Goal: Participate in discussion

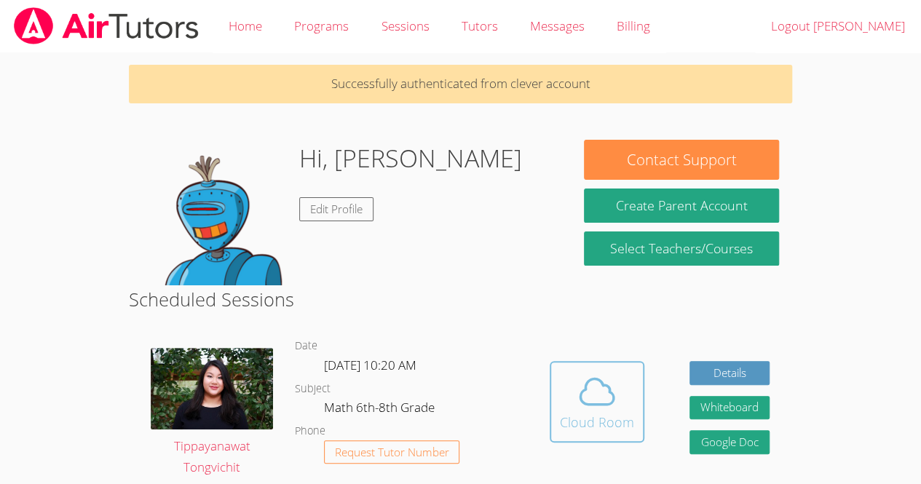
click at [622, 427] on div "Cloud Room" at bounding box center [597, 422] width 74 height 20
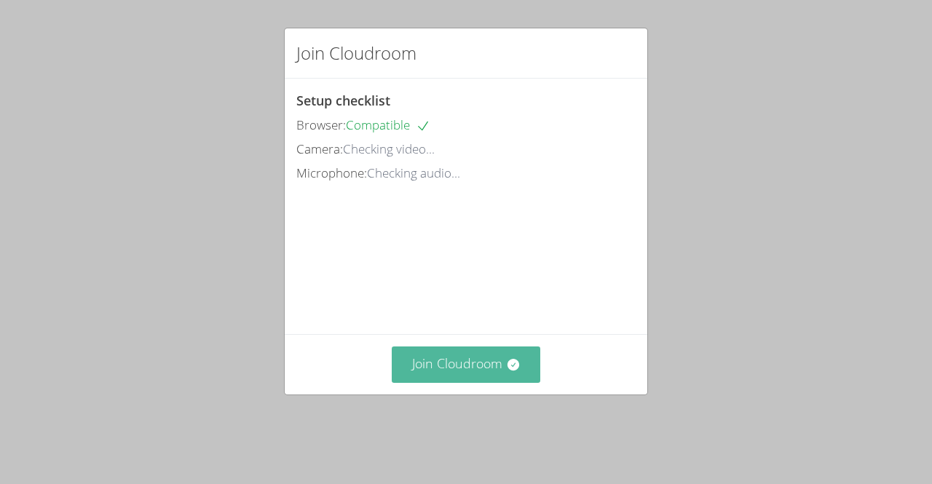
click at [477, 376] on button "Join Cloudroom" at bounding box center [466, 365] width 149 height 36
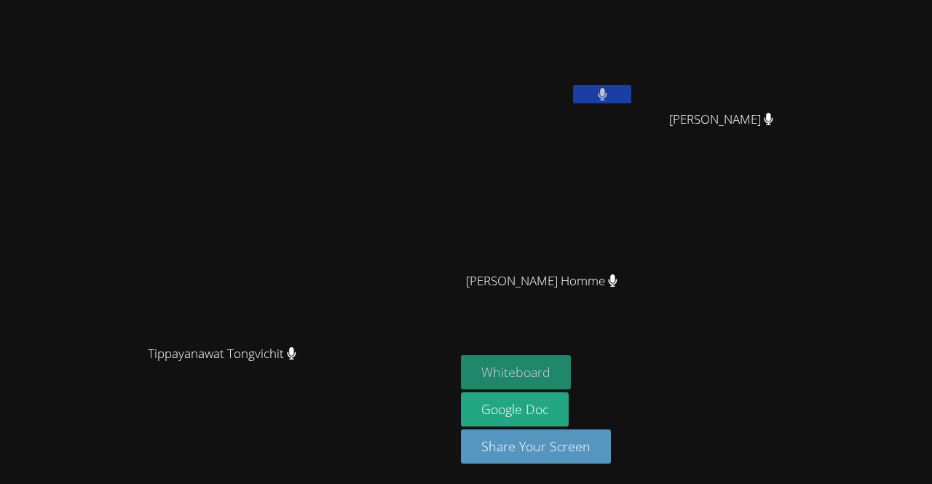
click at [513, 371] on button "Whiteboard" at bounding box center [516, 372] width 110 height 34
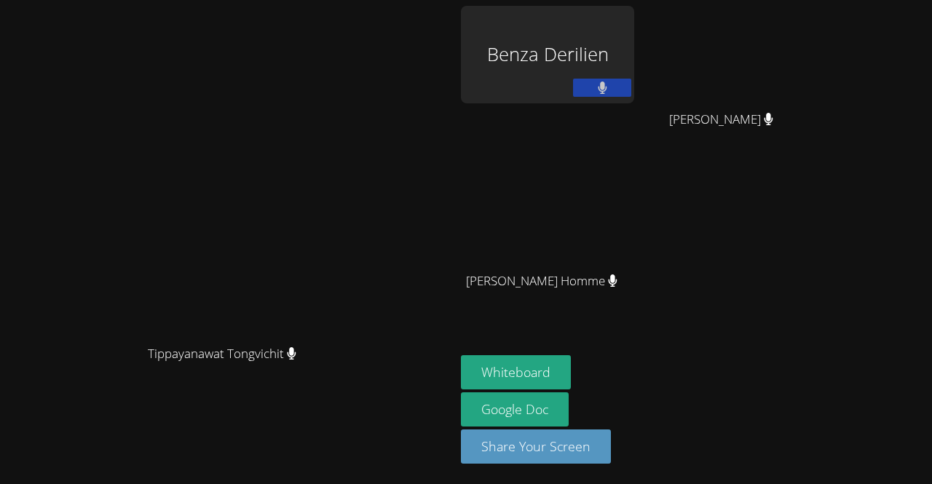
click at [598, 53] on div "Benza Derilien" at bounding box center [547, 55] width 173 height 98
click at [571, 371] on button "Whiteboard" at bounding box center [516, 372] width 110 height 34
click at [609, 90] on div "Benza Derilien" at bounding box center [547, 55] width 173 height 98
click at [571, 369] on button "Whiteboard" at bounding box center [516, 372] width 110 height 34
click at [571, 383] on button "Whiteboard" at bounding box center [516, 372] width 110 height 34
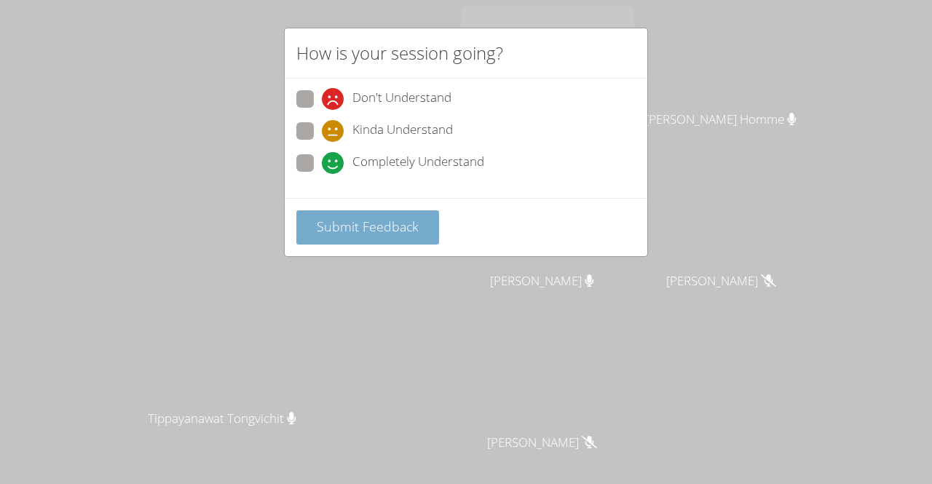
click at [367, 234] on button "Submit Feedback" at bounding box center [367, 227] width 143 height 34
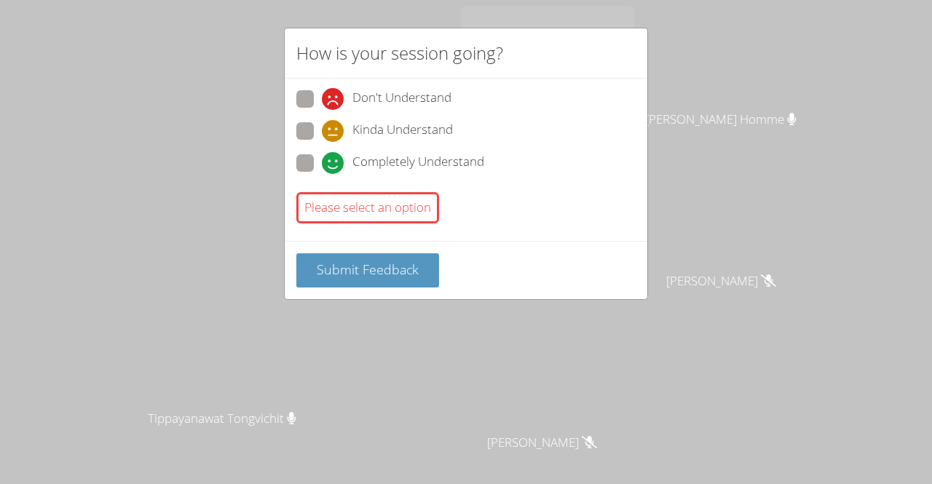
click at [322, 174] on span at bounding box center [322, 174] width 0 height 0
click at [322, 162] on input "Completely Understand" at bounding box center [328, 160] width 12 height 12
radio input "true"
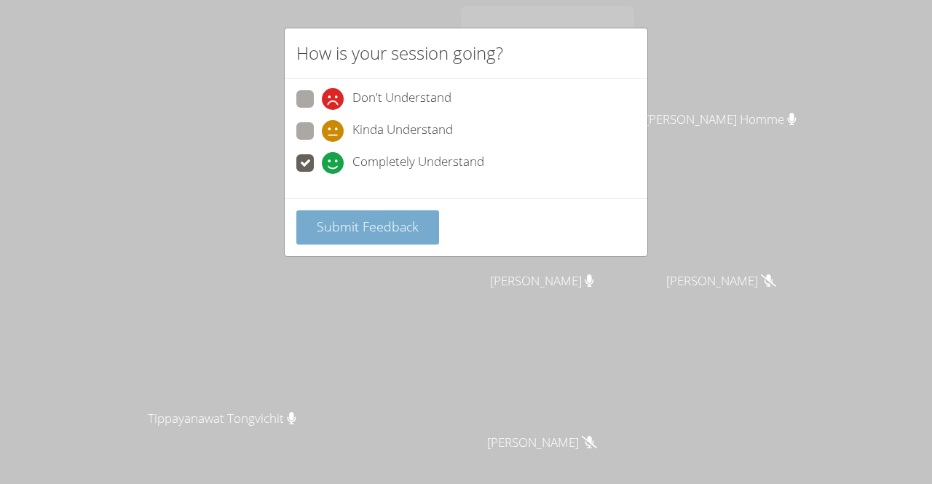
click at [335, 234] on button "Submit Feedback" at bounding box center [367, 227] width 143 height 34
